Goal: Navigation & Orientation: Find specific page/section

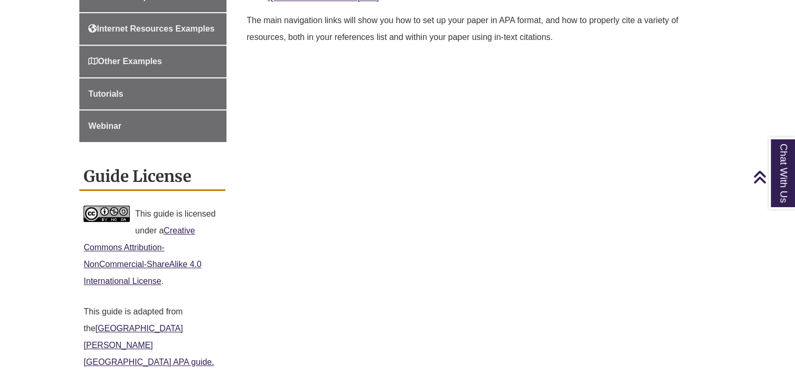
scroll to position [563, 0]
